Goal: Information Seeking & Learning: Learn about a topic

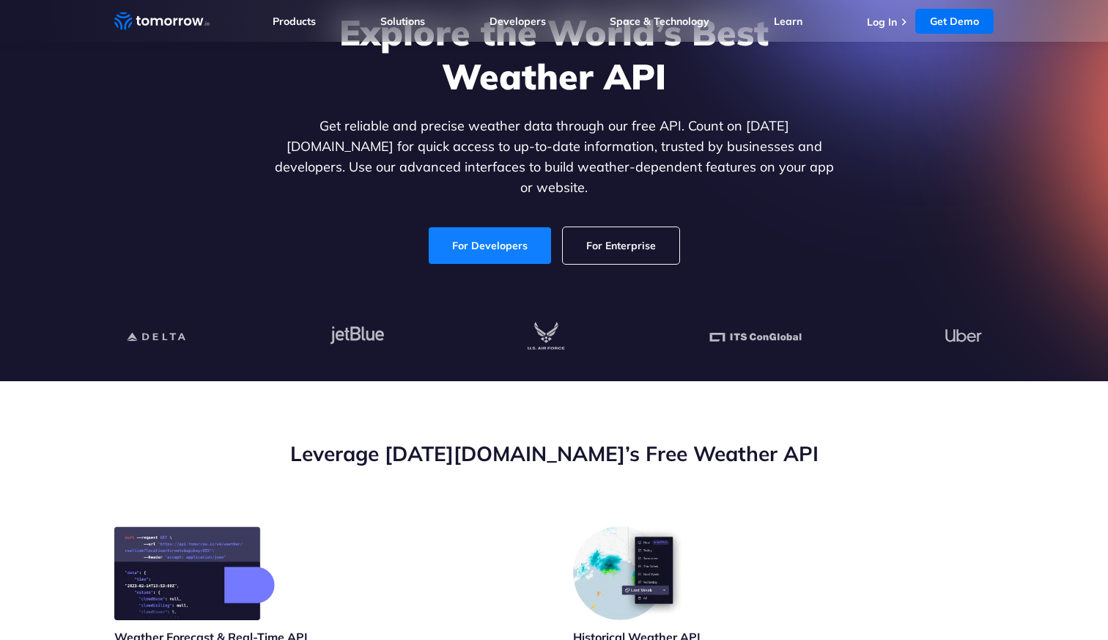
click at [500, 227] on link "For Developers" at bounding box center [490, 245] width 122 height 37
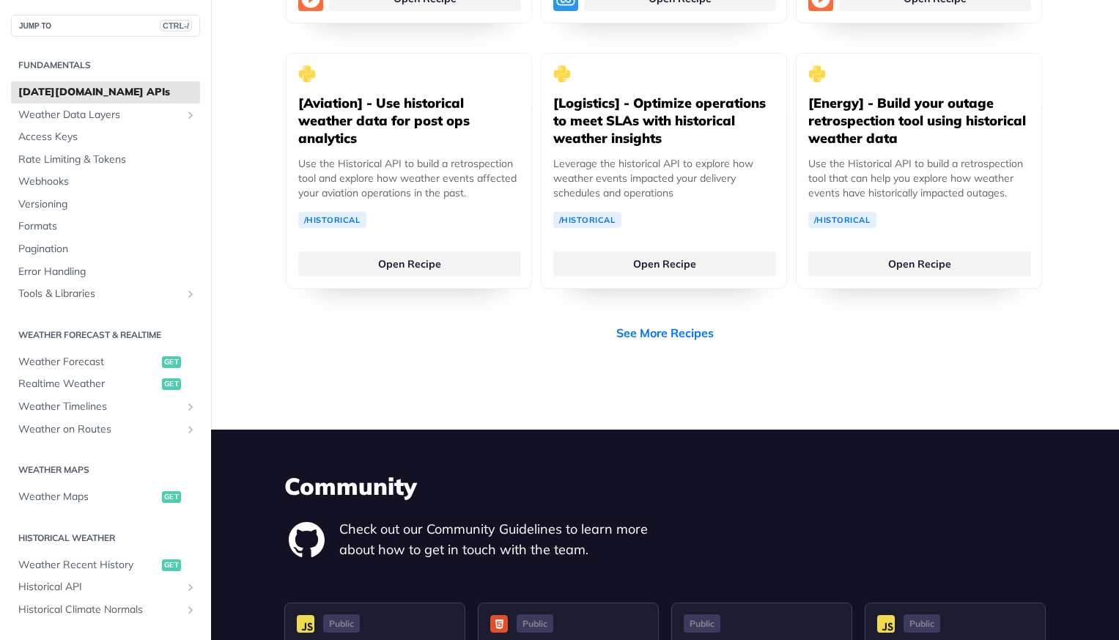
scroll to position [2990, 0]
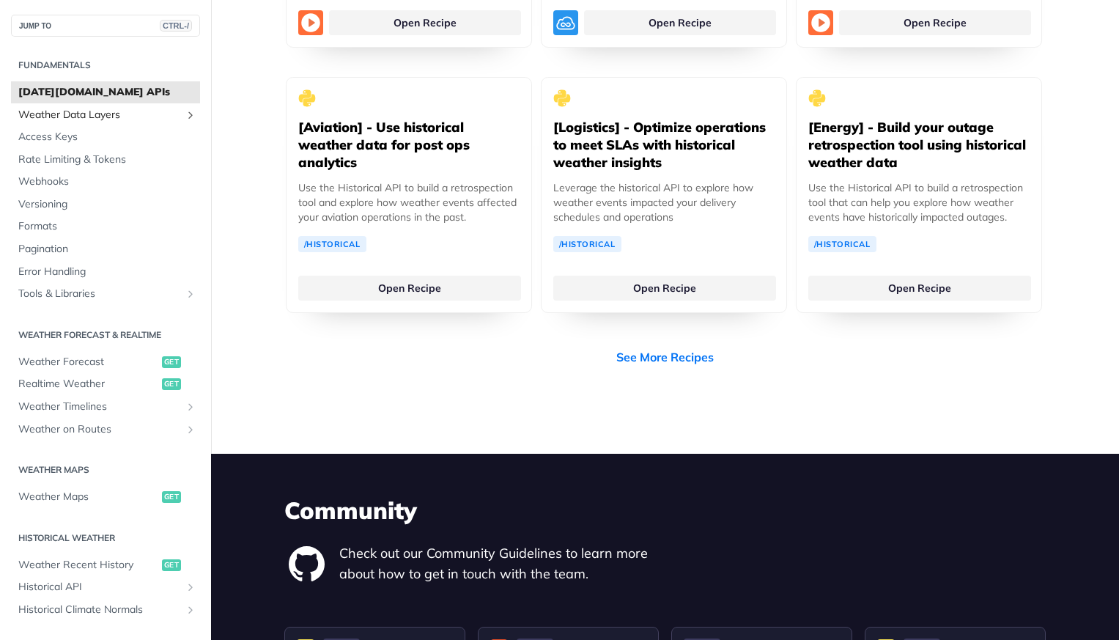
click at [146, 117] on span "Weather Data Layers" at bounding box center [99, 115] width 163 height 15
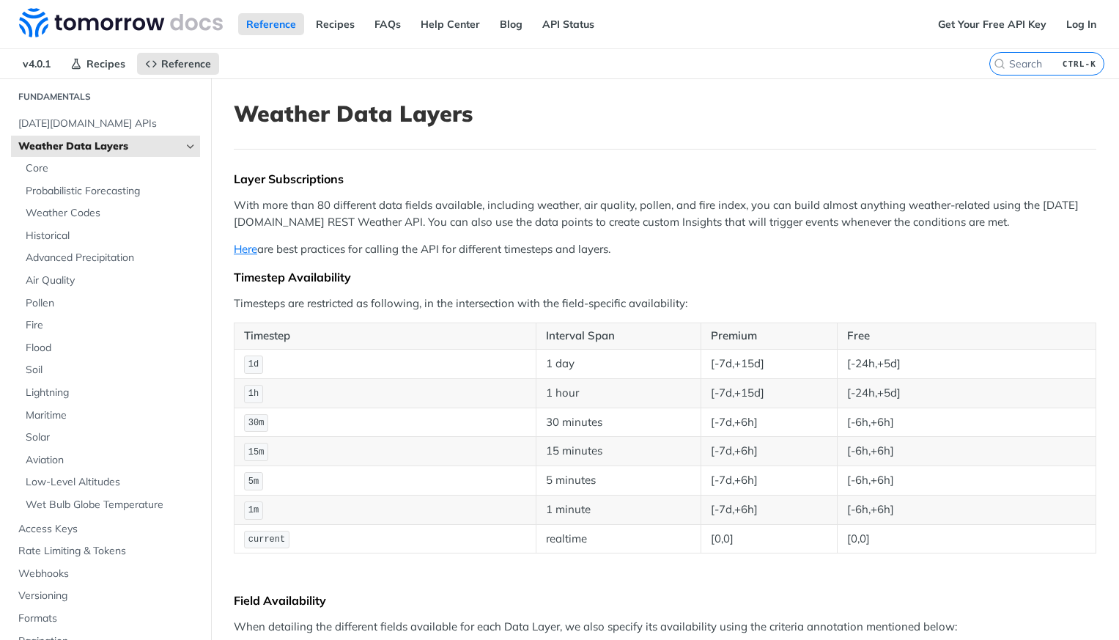
scroll to position [73, 0]
